Goal: Check status: Check status

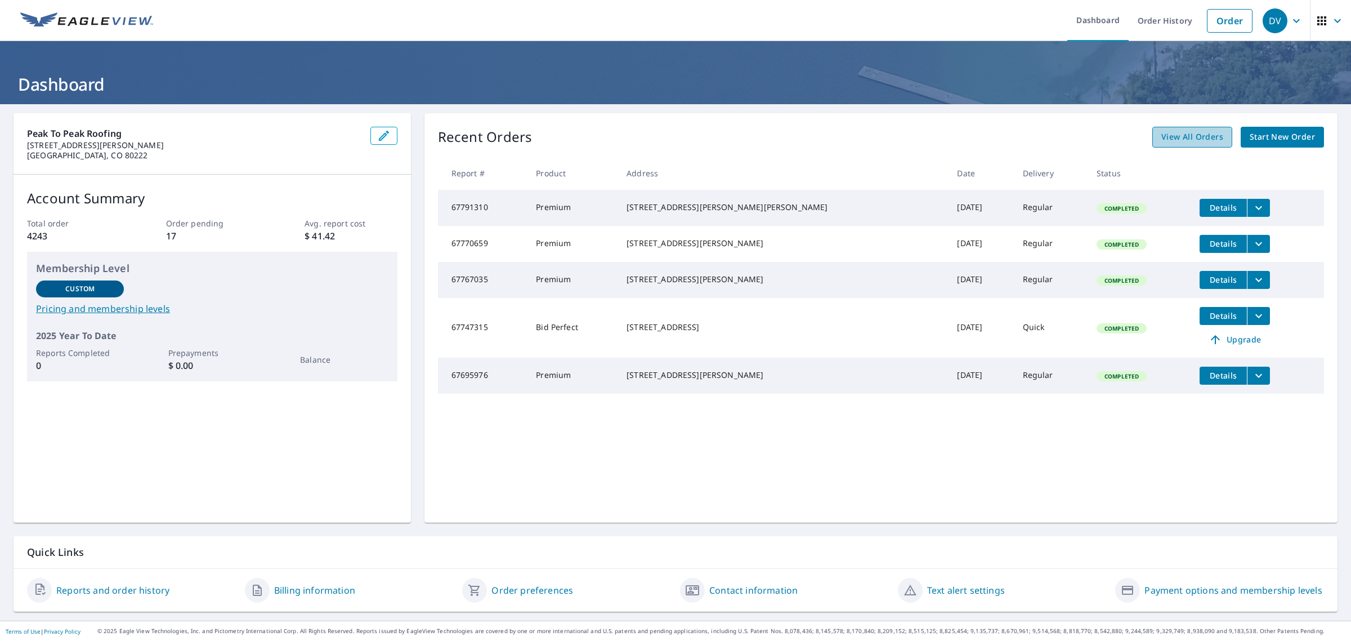
click at [1211, 133] on span "View All Orders" at bounding box center [1192, 137] width 62 height 14
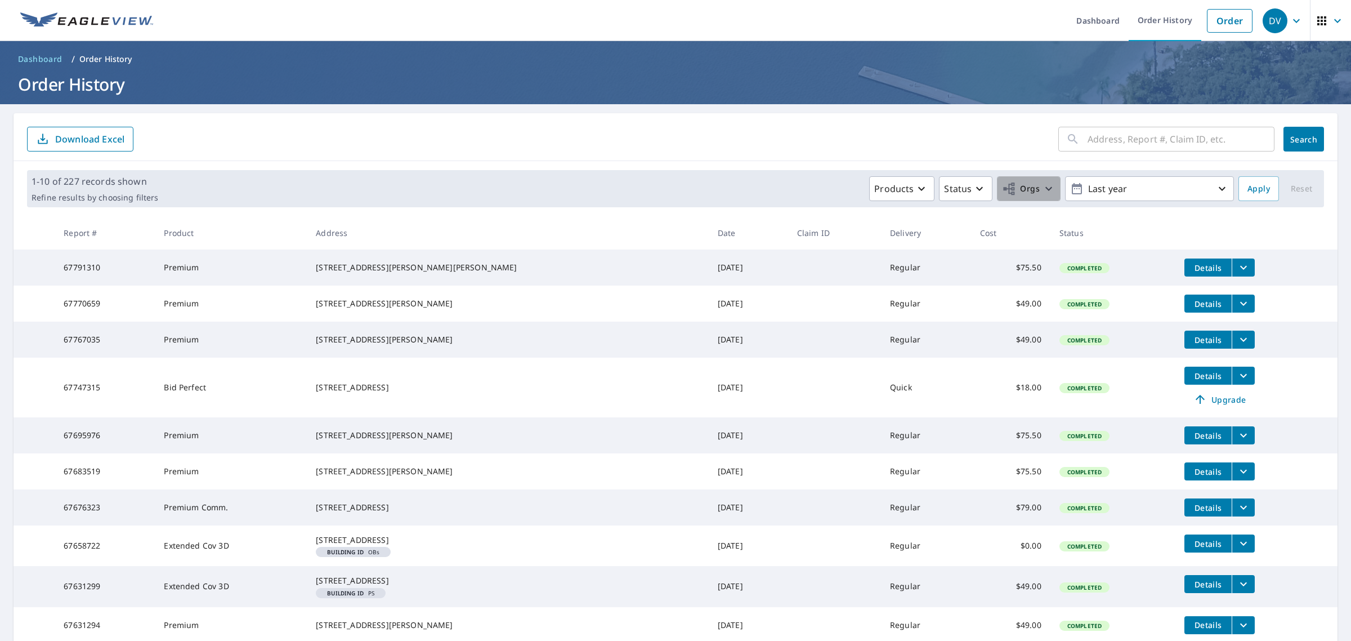
click at [1004, 192] on icon "button" at bounding box center [1009, 188] width 11 height 12
click at [799, 251] on input "Peak to Peak Roofing - [PERSON_NAME] Affiliated Members" at bounding box center [799, 260] width 14 height 27
checkbox input "true"
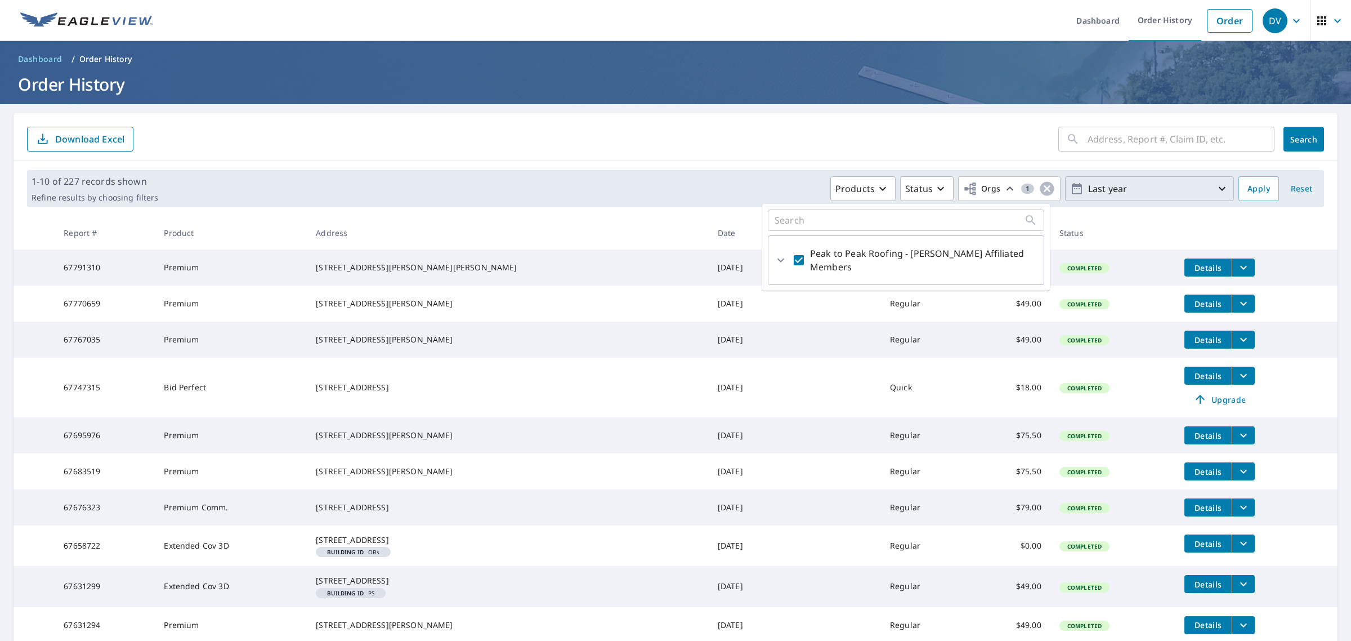
click at [1153, 184] on p "Last year" at bounding box center [1150, 189] width 132 height 20
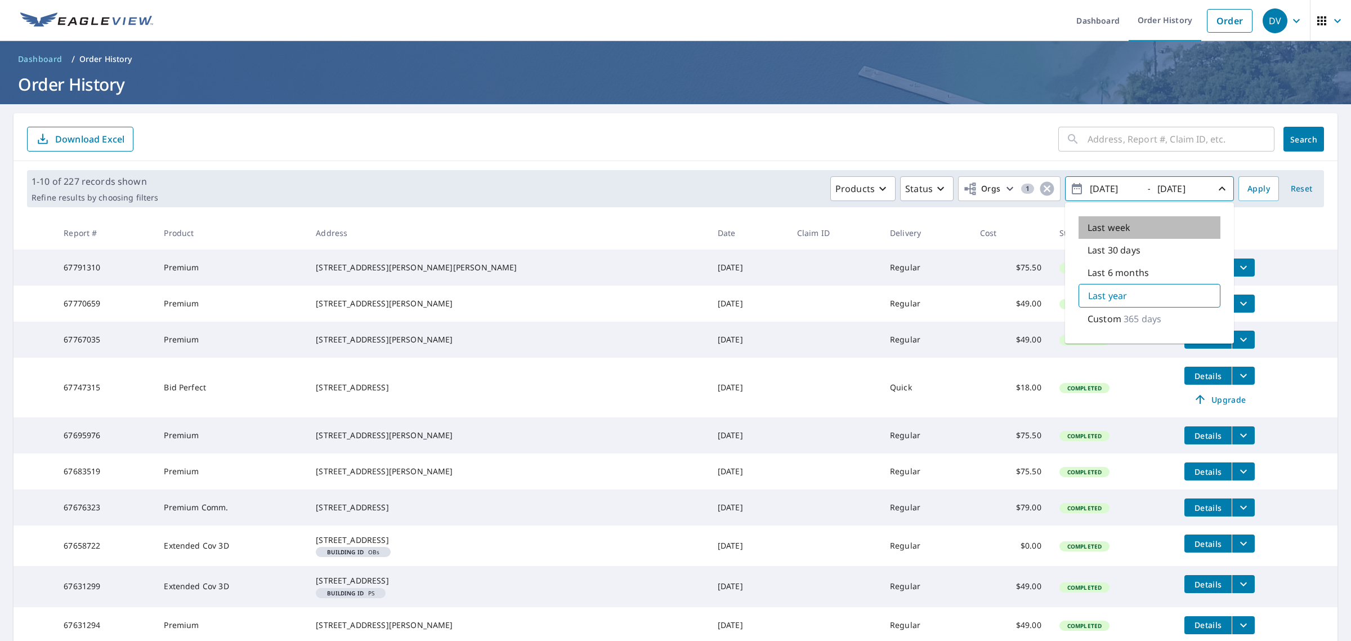
click at [1112, 226] on p "Last week" at bounding box center [1109, 228] width 43 height 14
type input "[DATE]"
click at [1248, 189] on span "Apply" at bounding box center [1258, 189] width 23 height 14
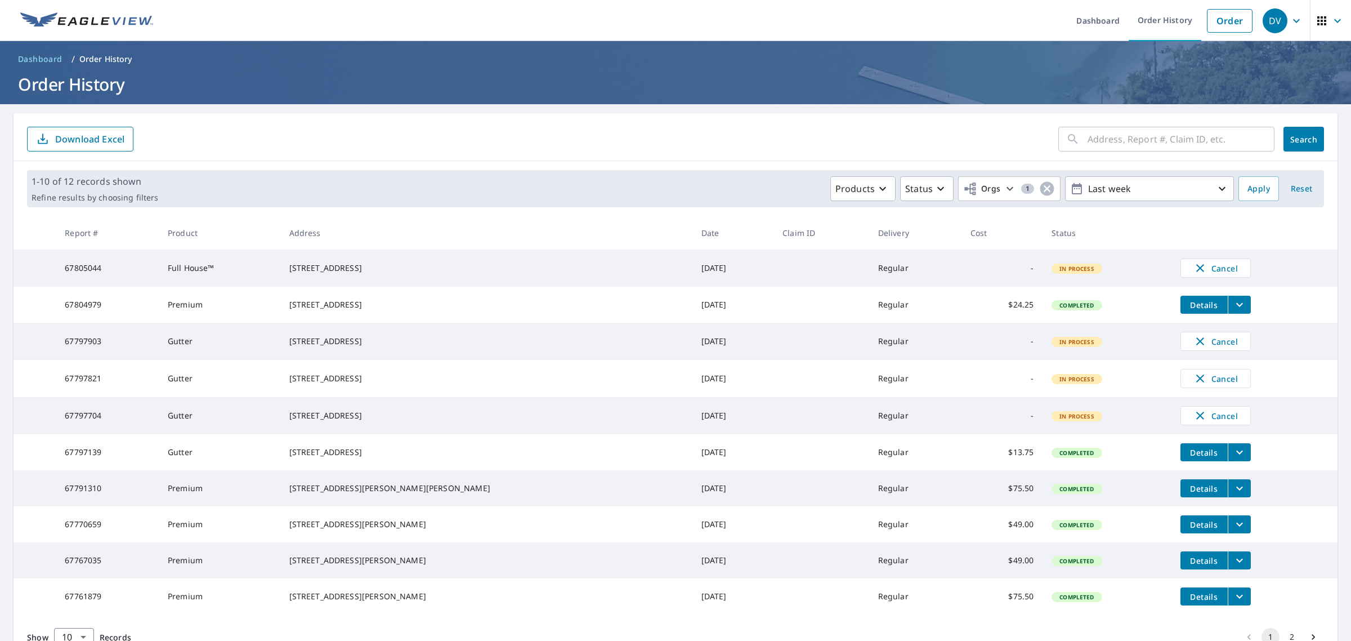
scroll to position [88, 0]
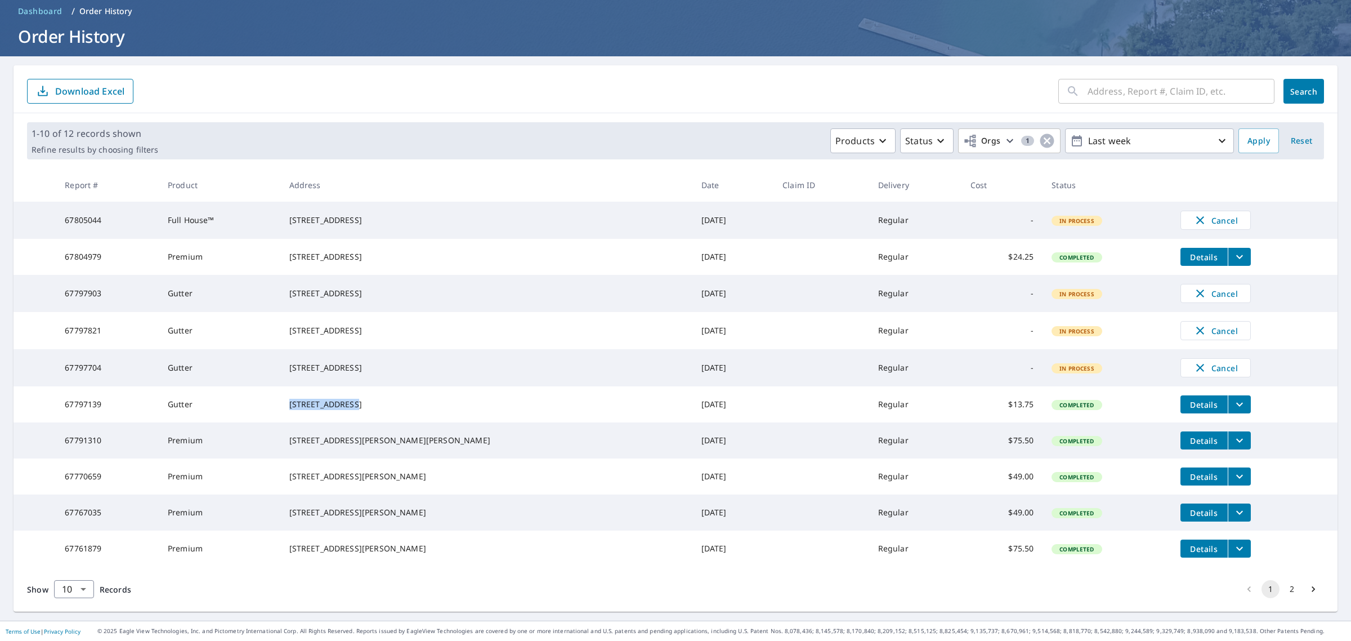
drag, startPoint x: 325, startPoint y: 375, endPoint x: 388, endPoint y: 375, distance: 63.0
click at [388, 399] on div "[STREET_ADDRESS]" at bounding box center [486, 404] width 394 height 11
copy div "[STREET_ADDRESS]"
click at [73, 386] on td "67797139" at bounding box center [107, 404] width 103 height 36
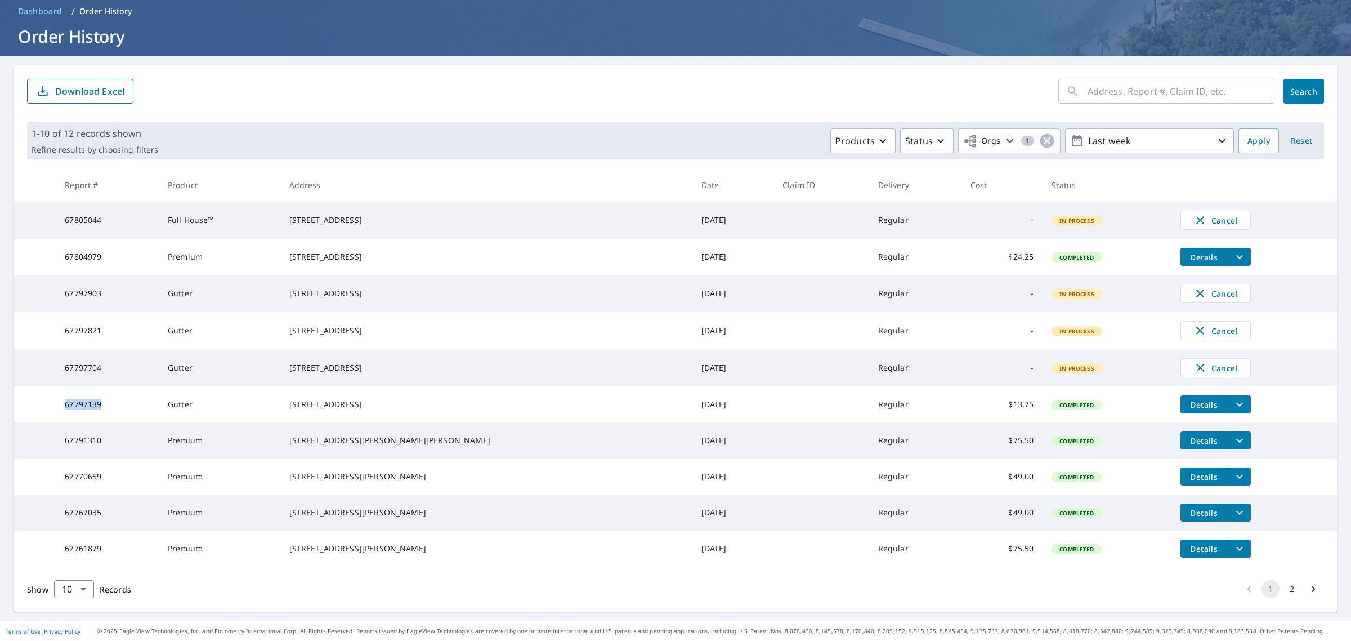
copy td "67797139"
